Goal: Check status: Check status

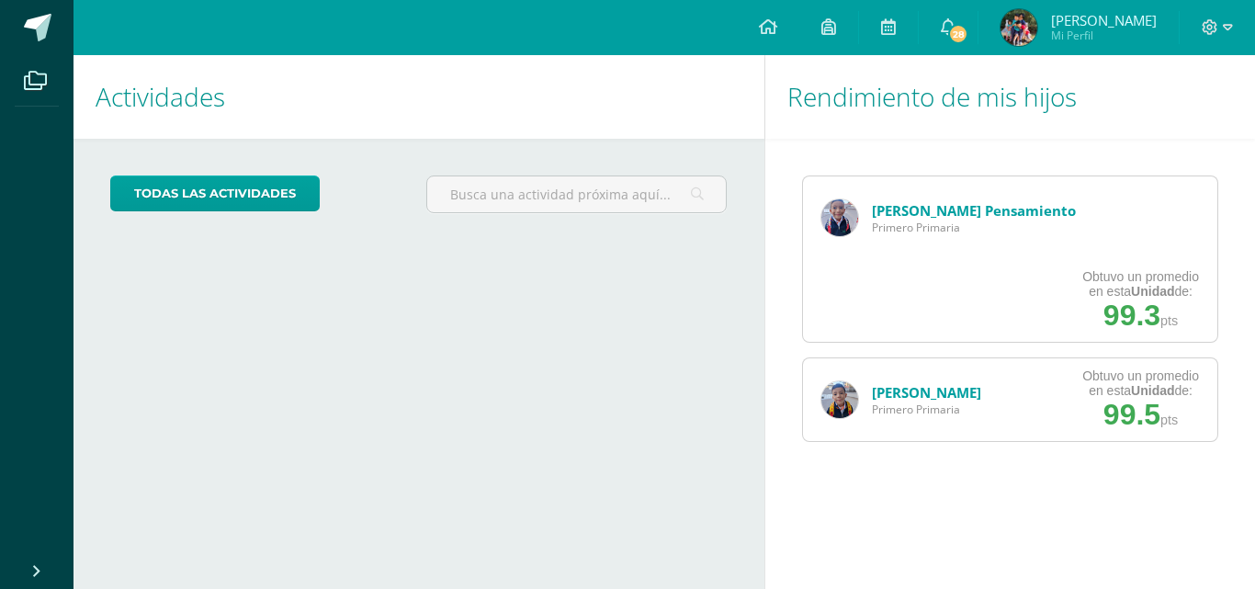
click at [910, 217] on link "Matías Pensamiento" at bounding box center [974, 210] width 204 height 18
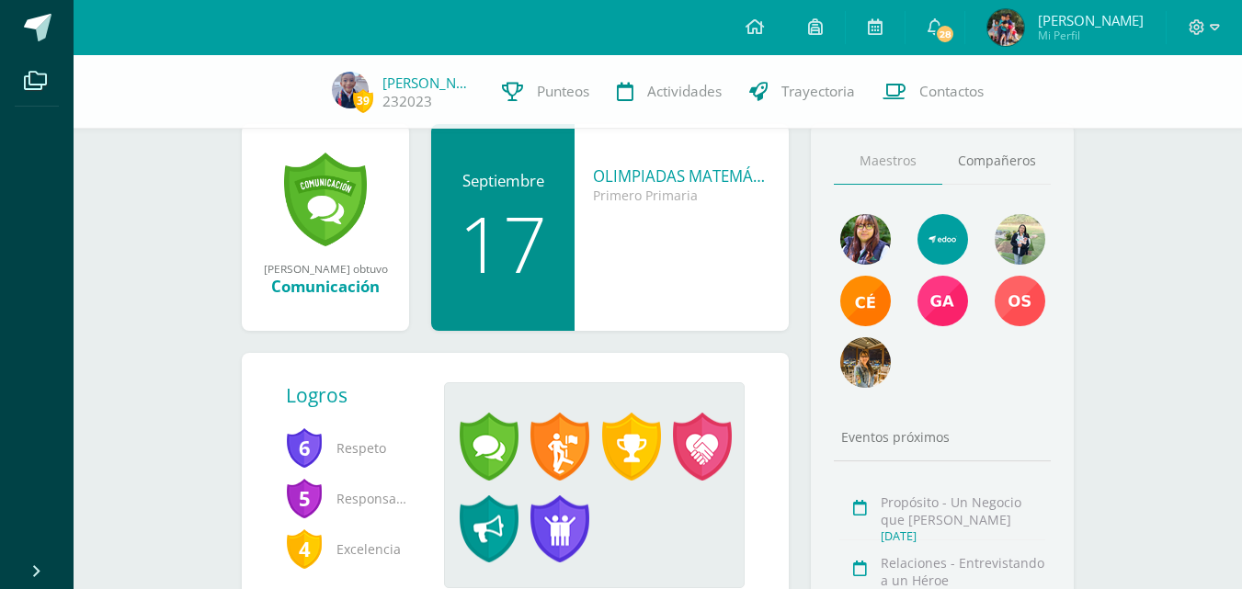
scroll to position [257, 0]
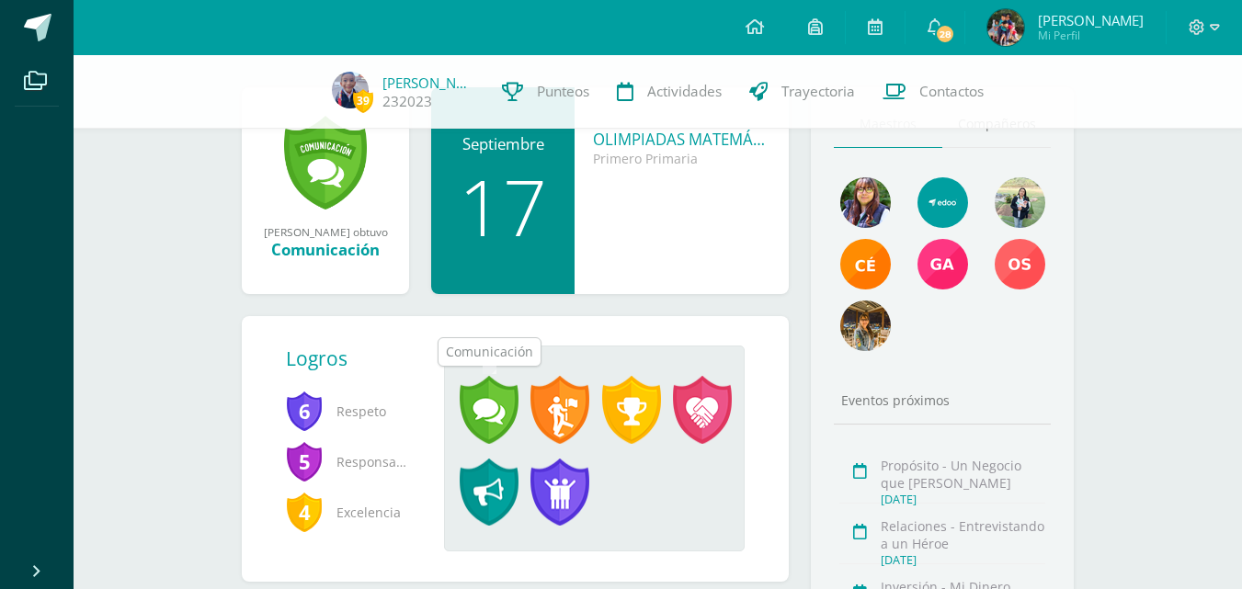
click at [491, 396] on span at bounding box center [488, 410] width 59 height 68
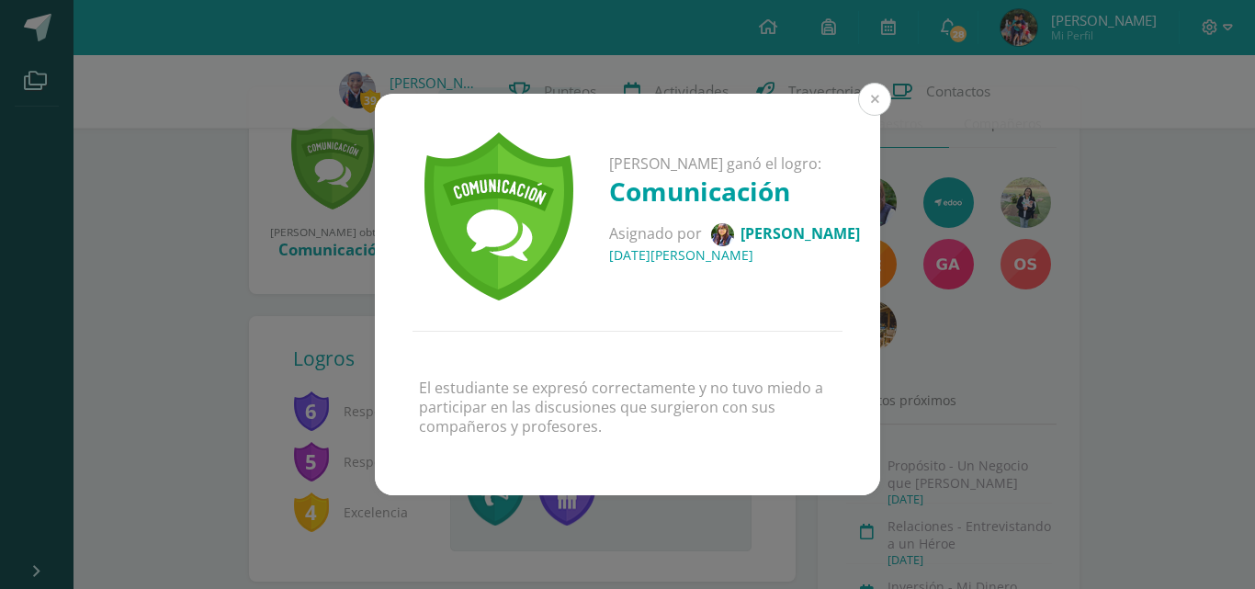
click at [881, 100] on button at bounding box center [874, 99] width 33 height 33
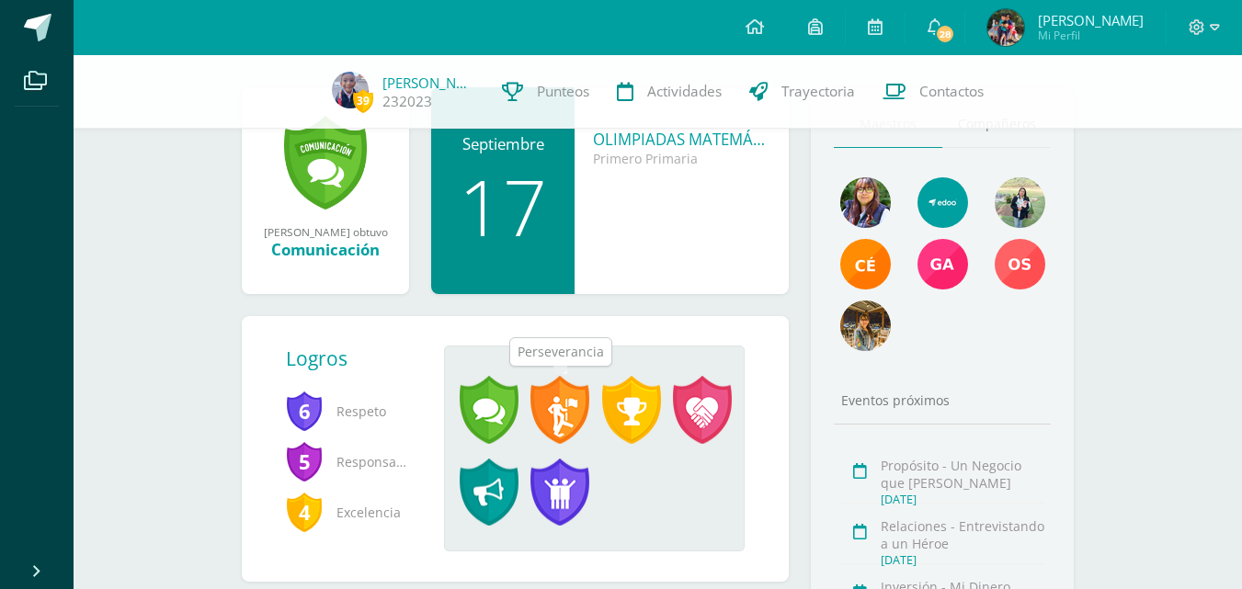
click at [547, 429] on span at bounding box center [559, 410] width 59 height 68
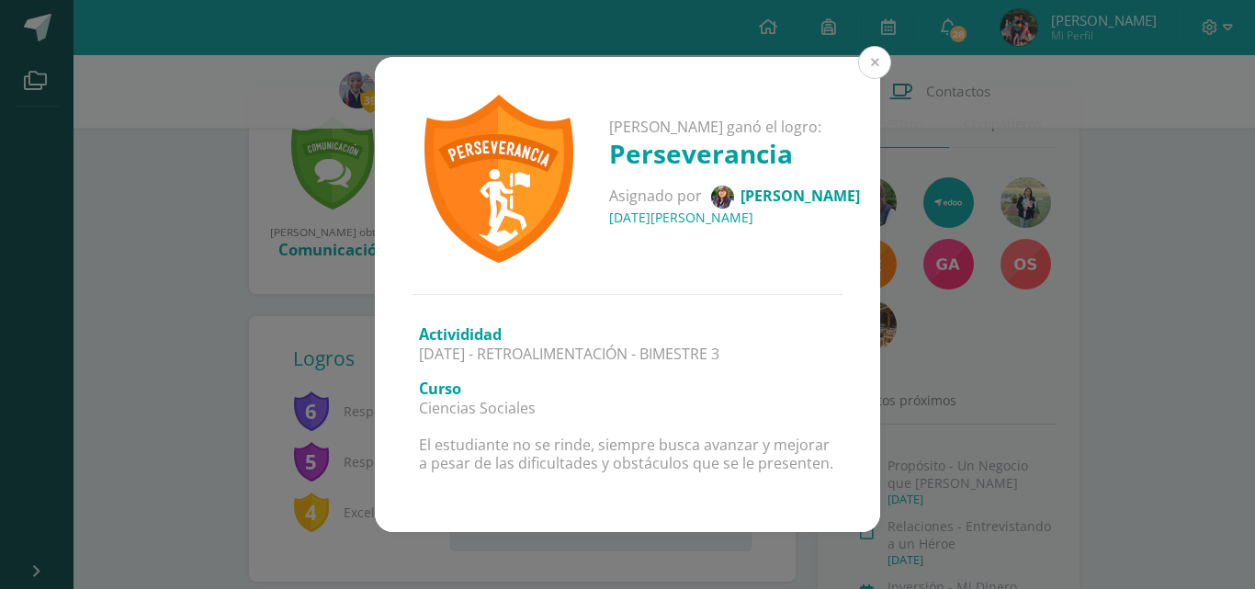
click at [868, 60] on button at bounding box center [874, 62] width 33 height 33
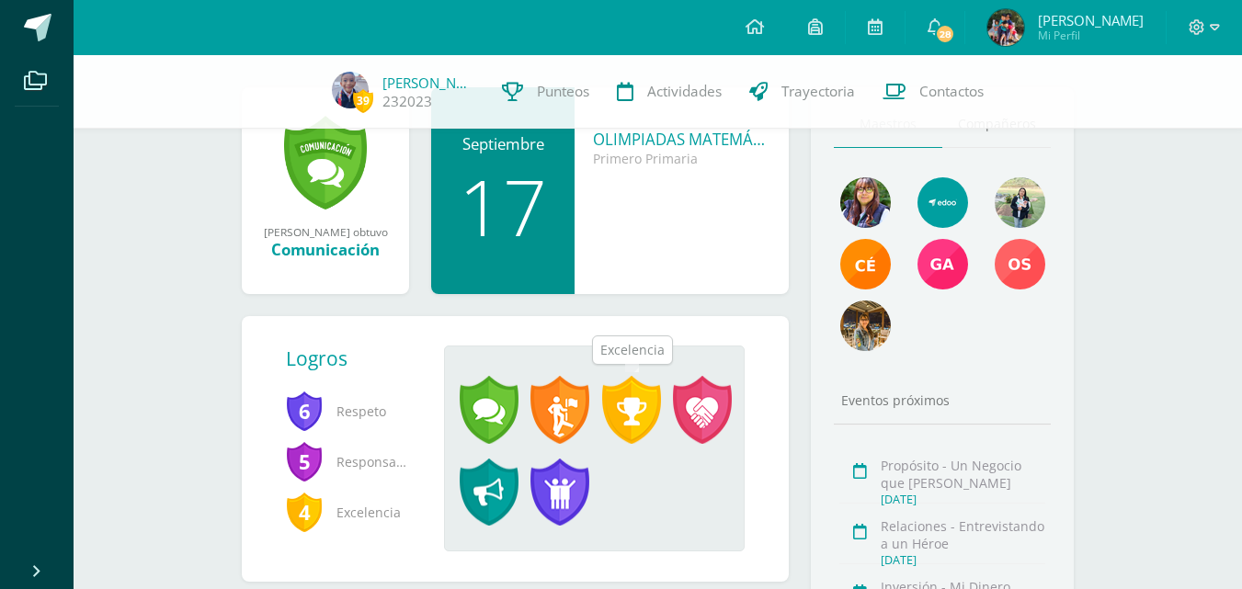
click at [635, 409] on span at bounding box center [631, 410] width 59 height 68
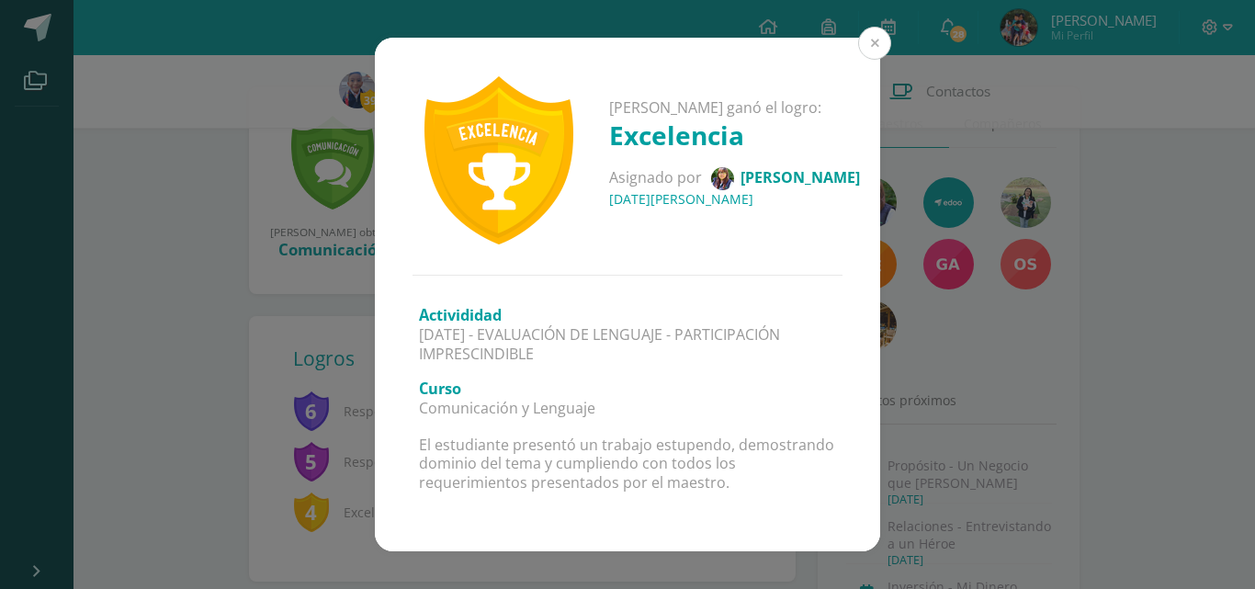
click at [870, 42] on button at bounding box center [874, 43] width 33 height 33
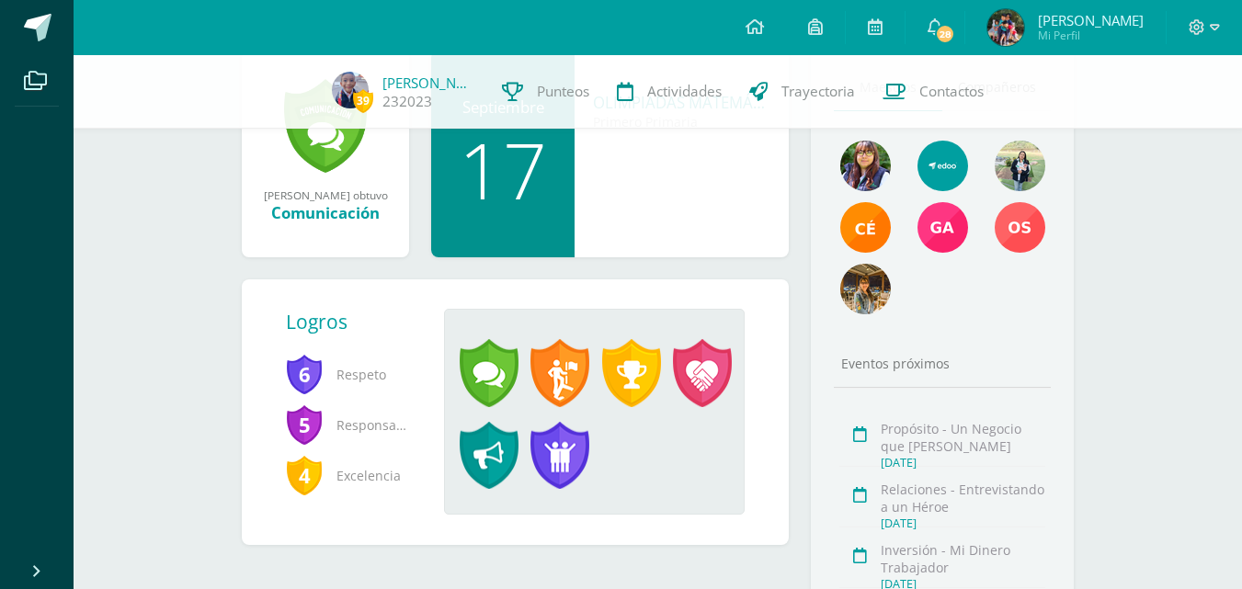
scroll to position [331, 0]
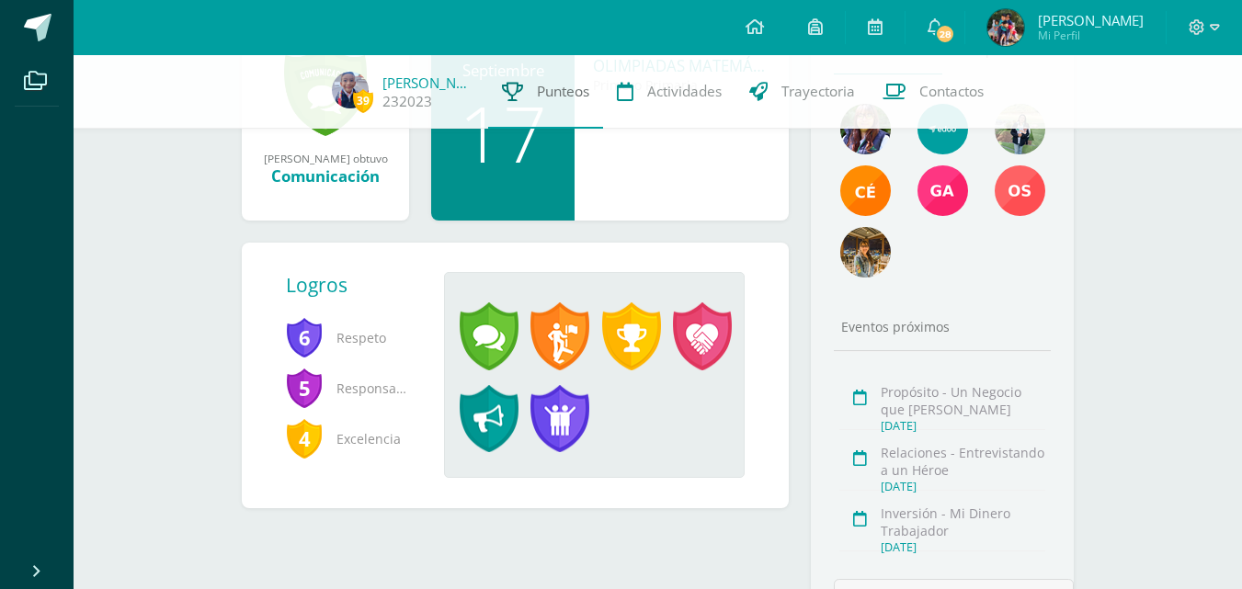
click at [567, 91] on span "Punteos" at bounding box center [563, 91] width 52 height 19
click at [1081, 23] on span "[PERSON_NAME]" at bounding box center [1091, 20] width 106 height 18
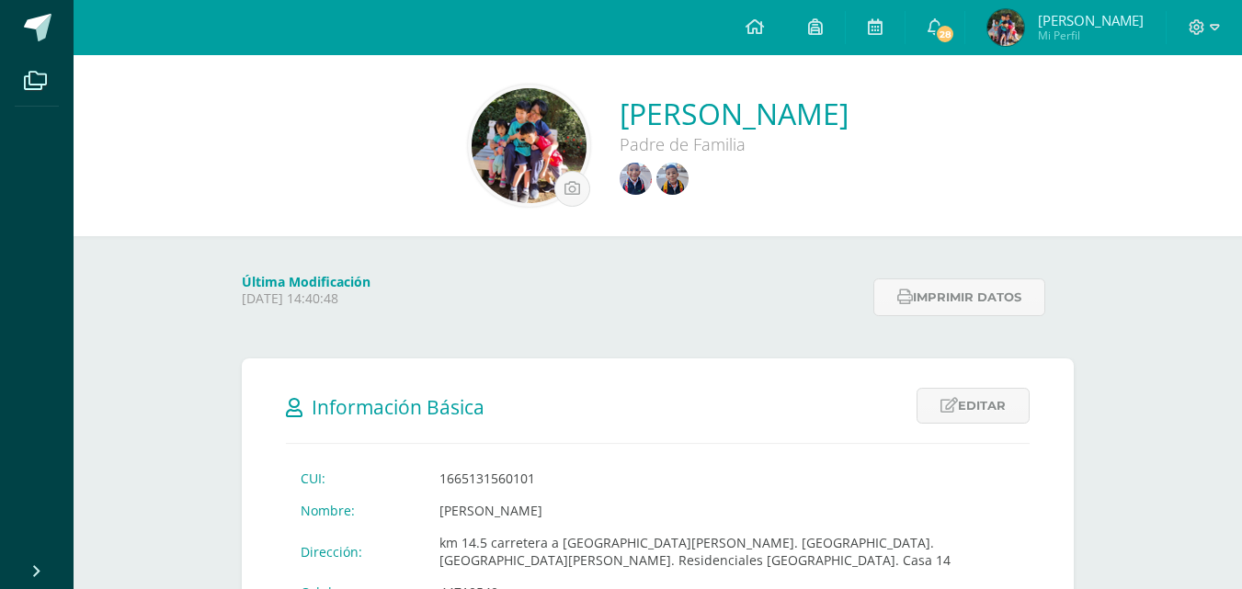
click at [656, 182] on img at bounding box center [672, 179] width 32 height 32
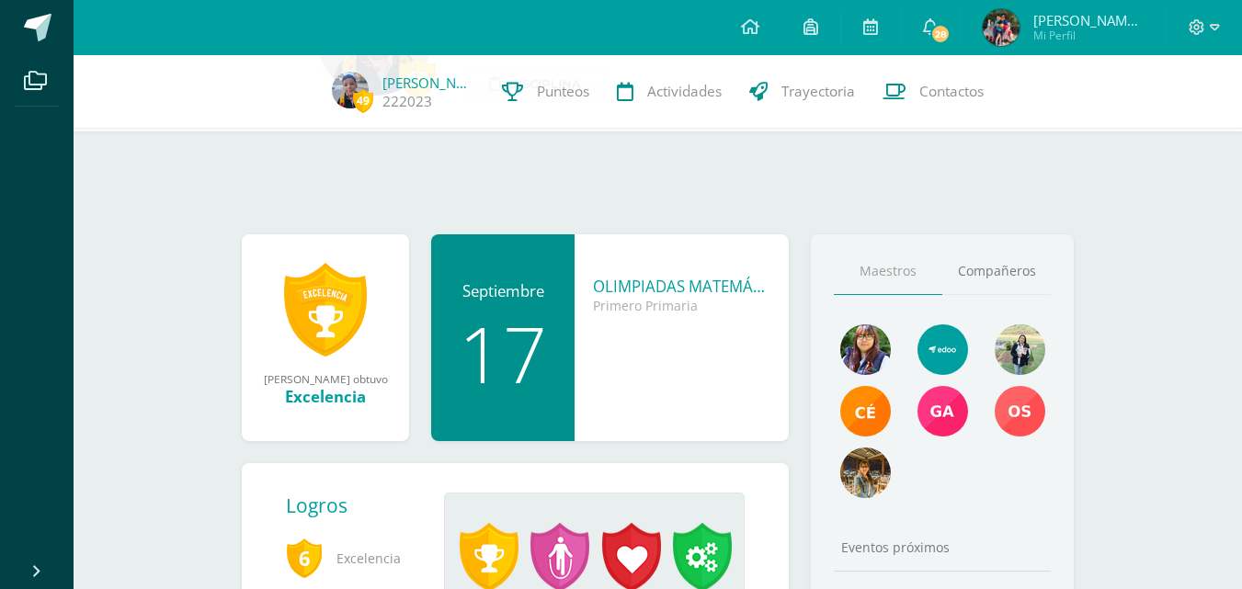
scroll to position [294, 0]
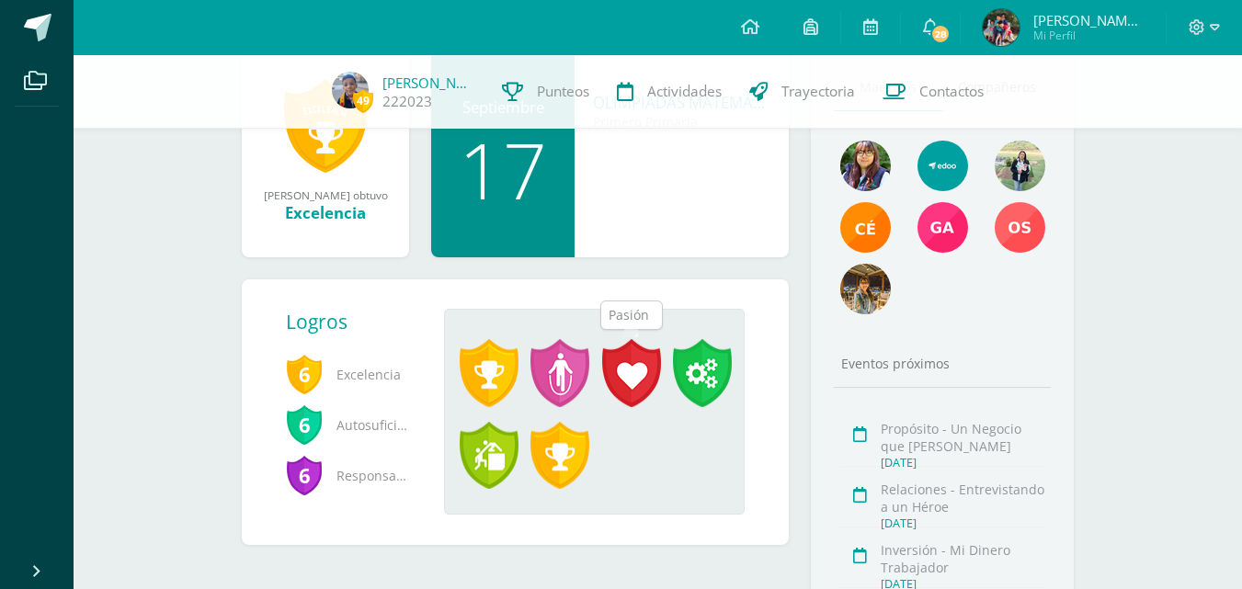
click at [630, 369] on span at bounding box center [631, 373] width 59 height 68
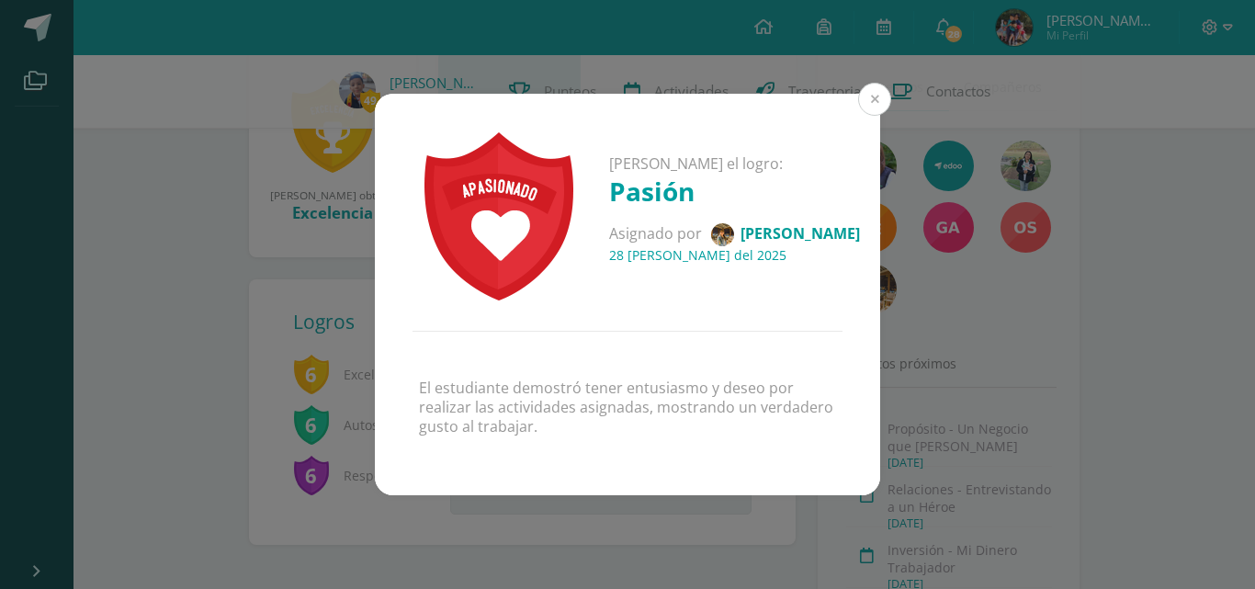
click at [882, 91] on button at bounding box center [874, 99] width 33 height 33
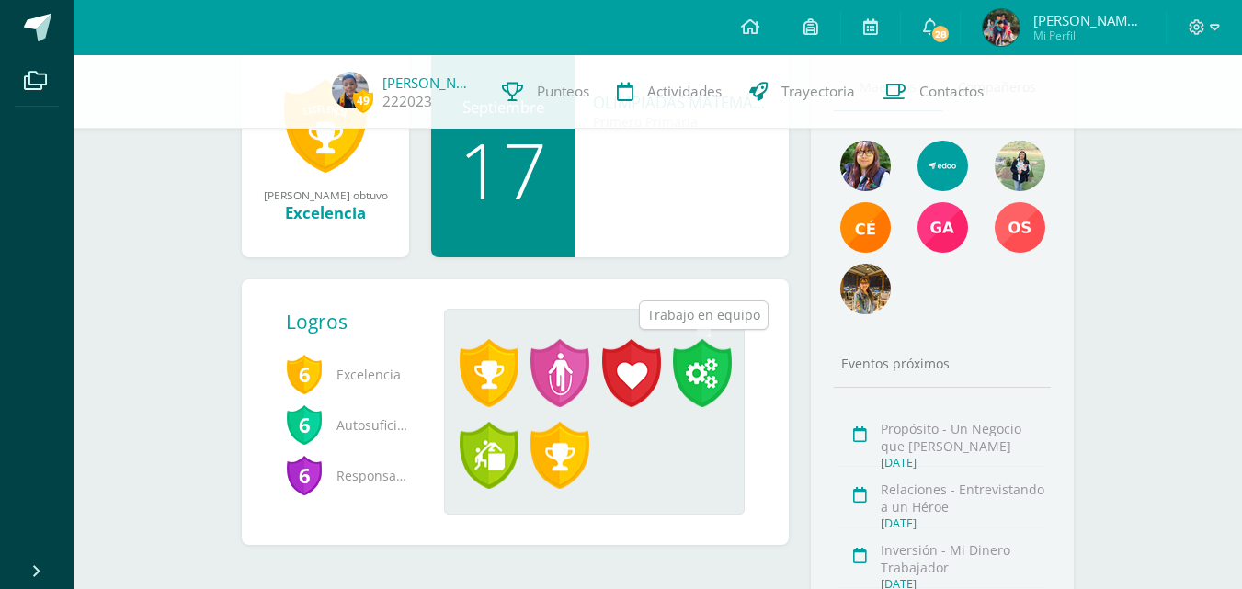
click at [685, 363] on span at bounding box center [702, 373] width 59 height 68
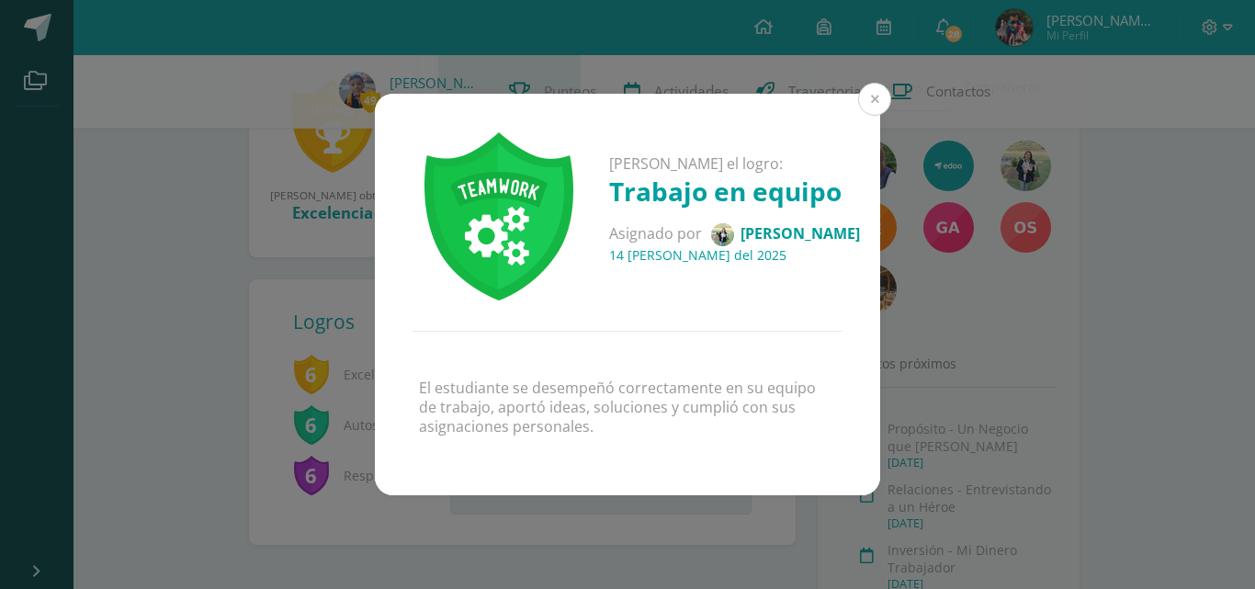
click at [877, 100] on button at bounding box center [874, 99] width 33 height 33
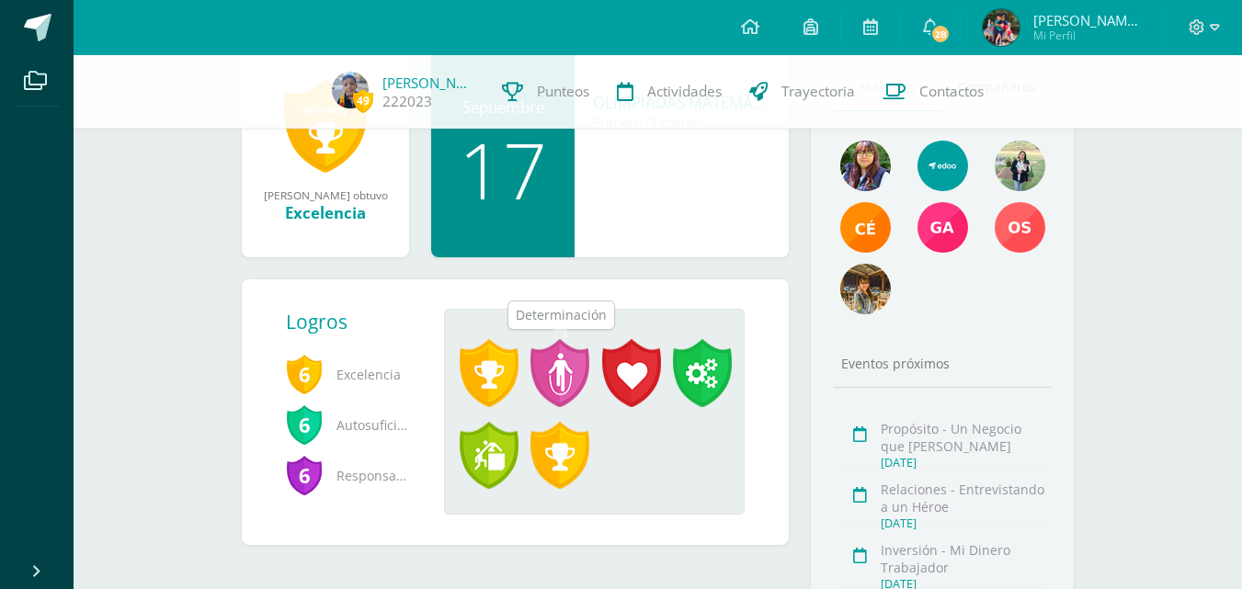
click at [540, 376] on span at bounding box center [559, 373] width 59 height 68
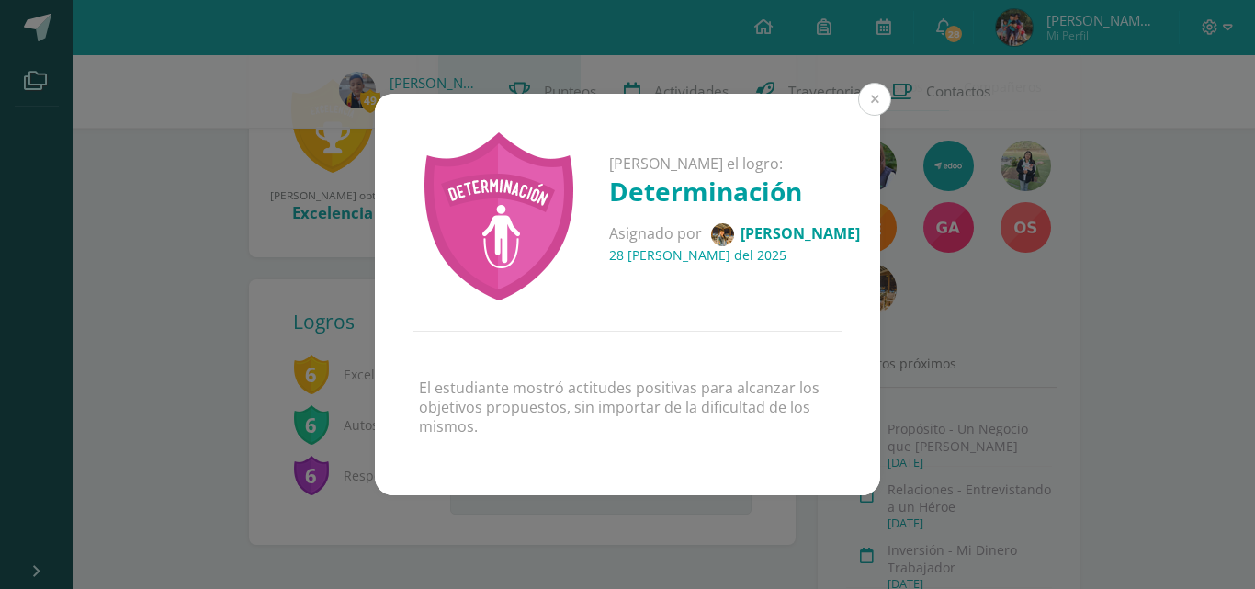
click at [871, 105] on button at bounding box center [874, 99] width 33 height 33
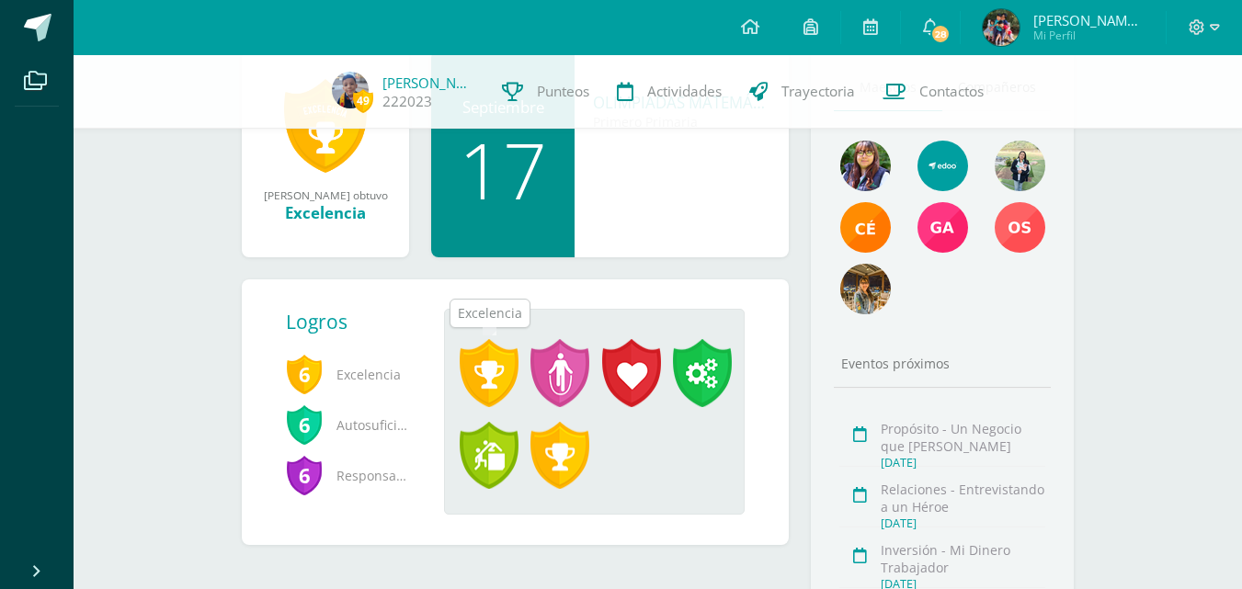
click at [476, 368] on span at bounding box center [488, 373] width 59 height 68
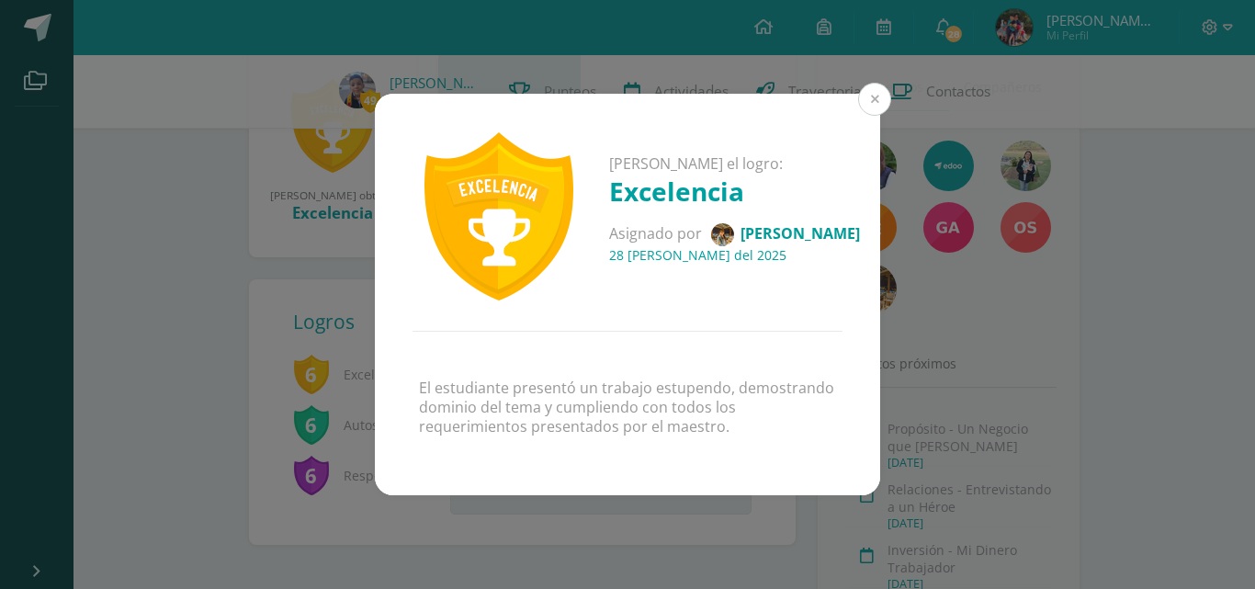
click at [868, 88] on button at bounding box center [874, 99] width 33 height 33
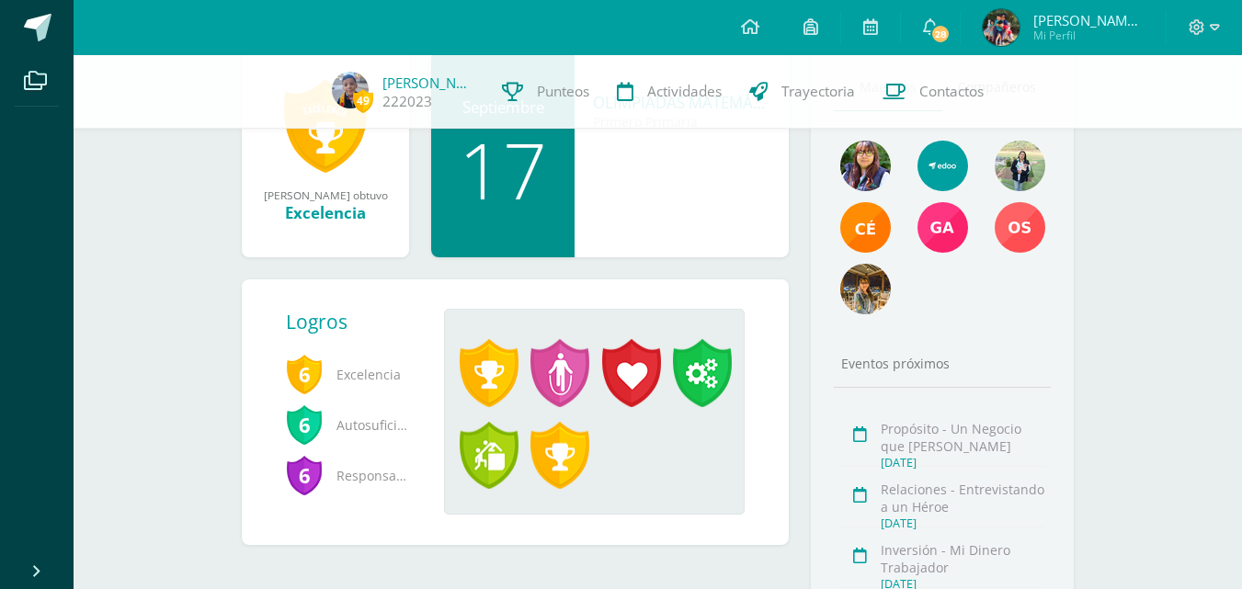
click at [1083, 23] on span "[PERSON_NAME]" at bounding box center [1088, 20] width 110 height 18
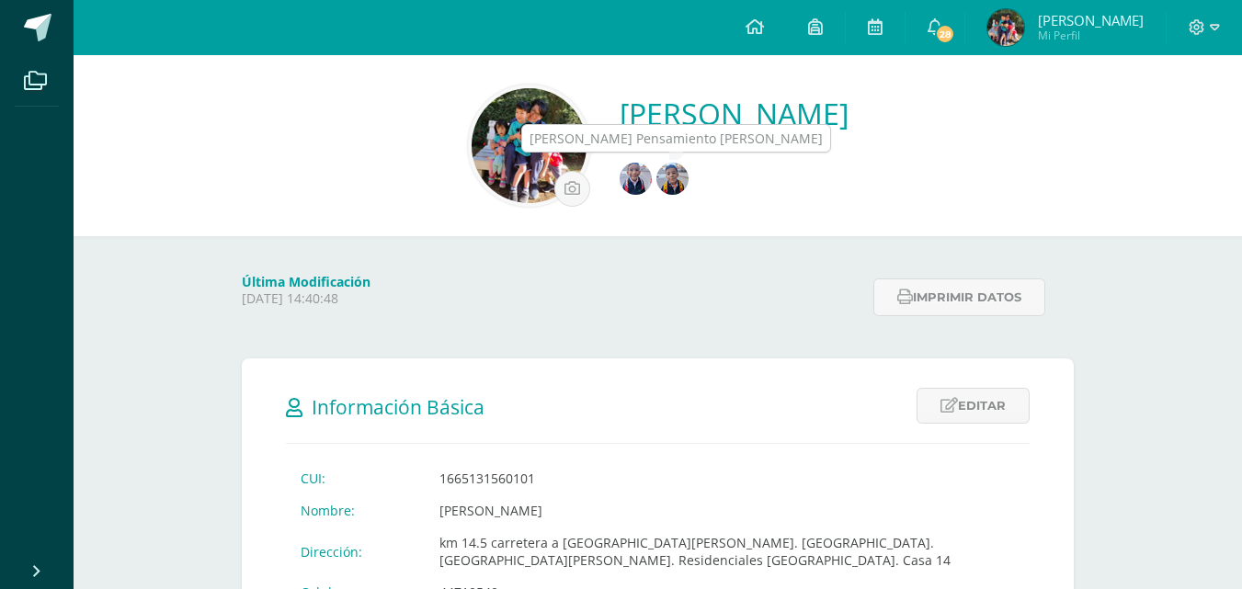
click at [656, 179] on img at bounding box center [672, 179] width 32 height 32
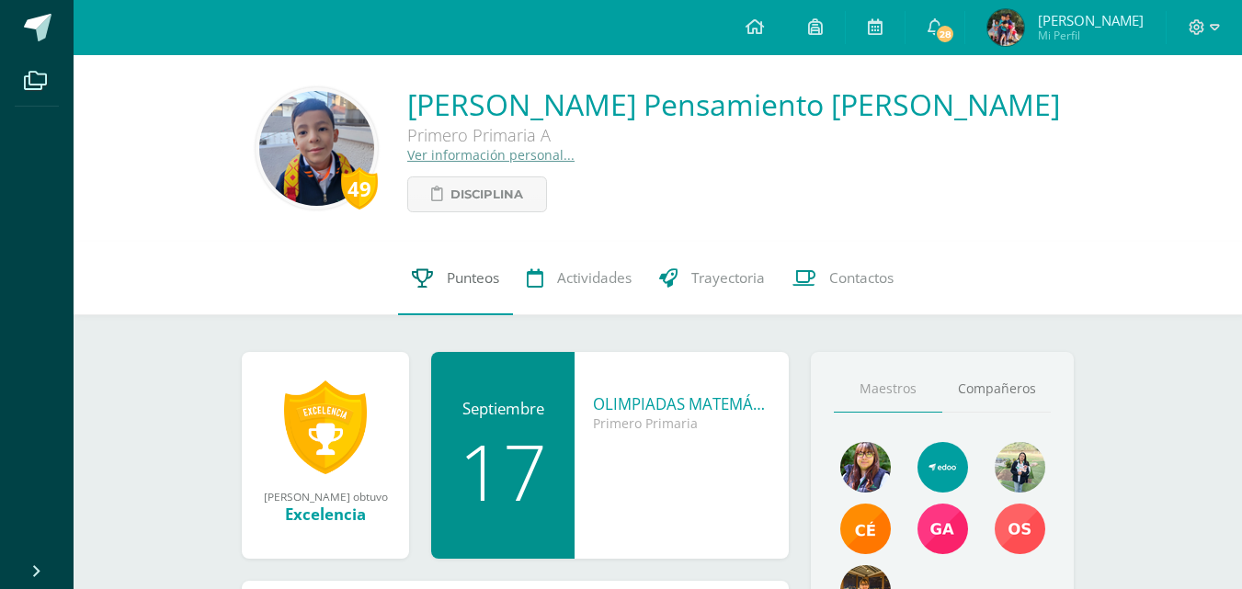
click at [483, 266] on link "Punteos" at bounding box center [455, 279] width 115 height 74
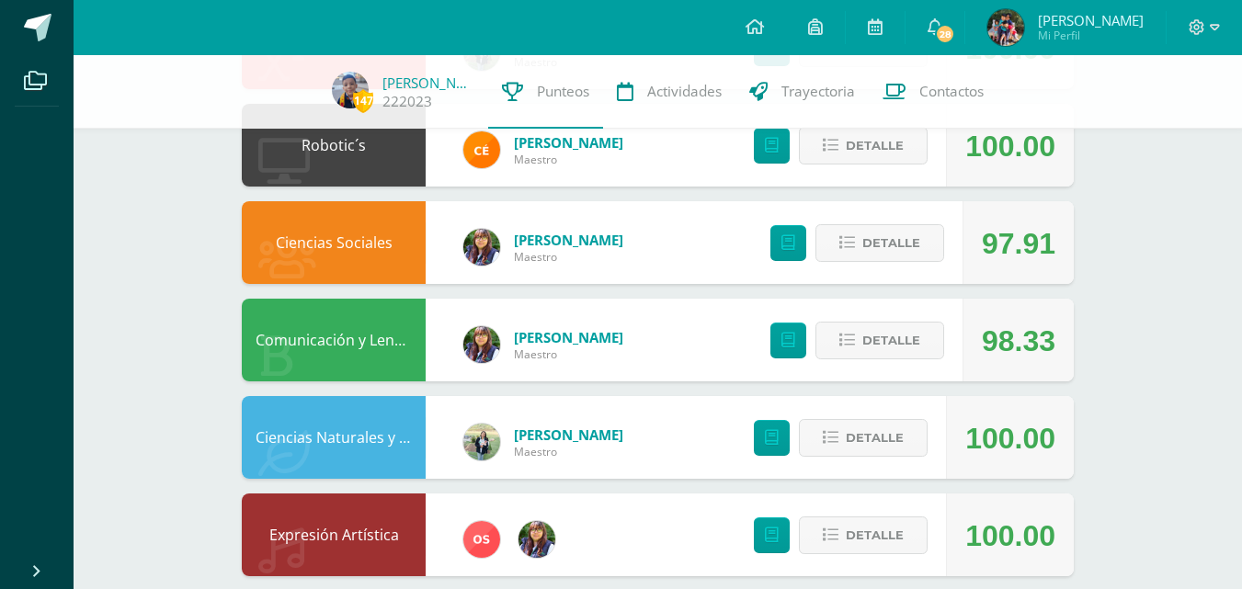
scroll to position [502, 0]
